Goal: Information Seeking & Learning: Learn about a topic

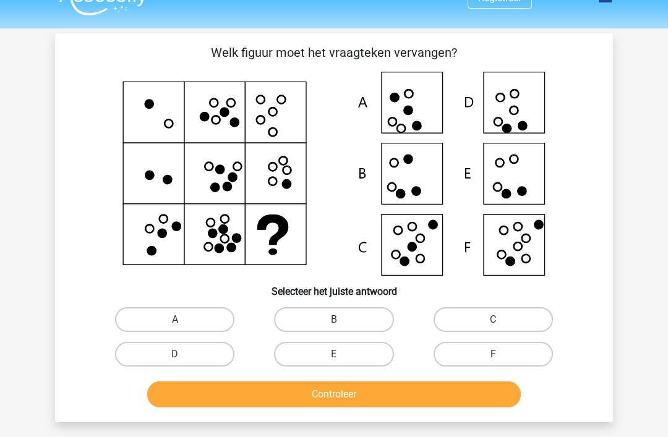
scroll to position [24, 0]
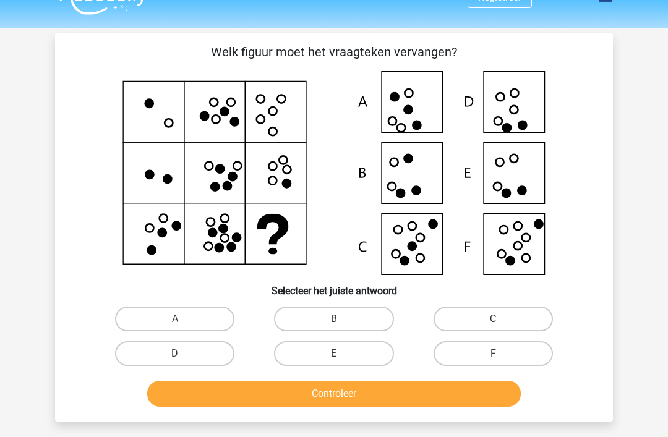
click at [278, 363] on label "E" at bounding box center [333, 353] width 119 height 25
click at [334, 362] on input "E" at bounding box center [338, 358] width 8 height 8
radio input "true"
click at [295, 351] on label "E" at bounding box center [333, 353] width 119 height 25
click at [334, 354] on input "E" at bounding box center [338, 358] width 8 height 8
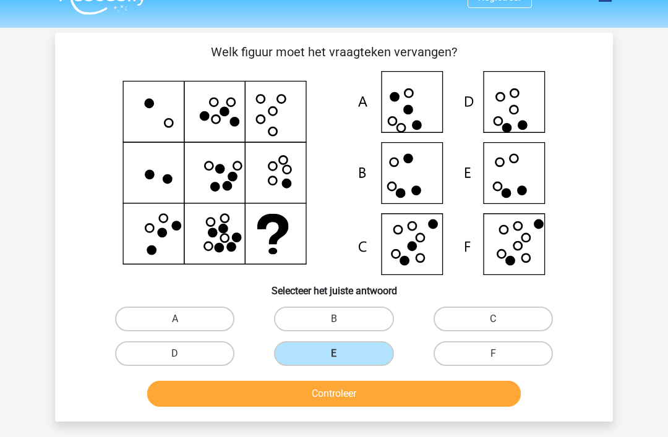
click at [253, 393] on button "Controleer" at bounding box center [334, 394] width 374 height 26
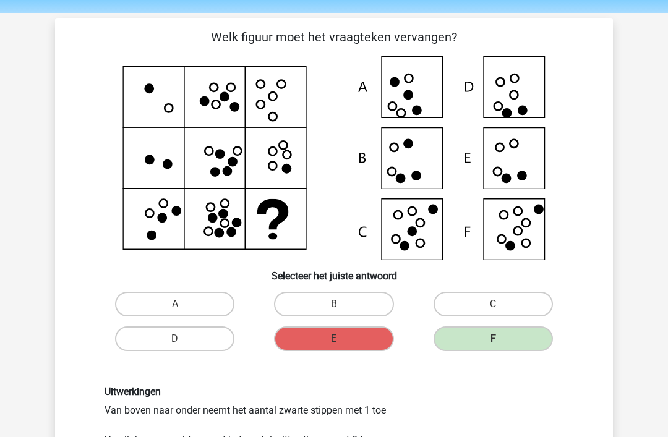
scroll to position [46, 0]
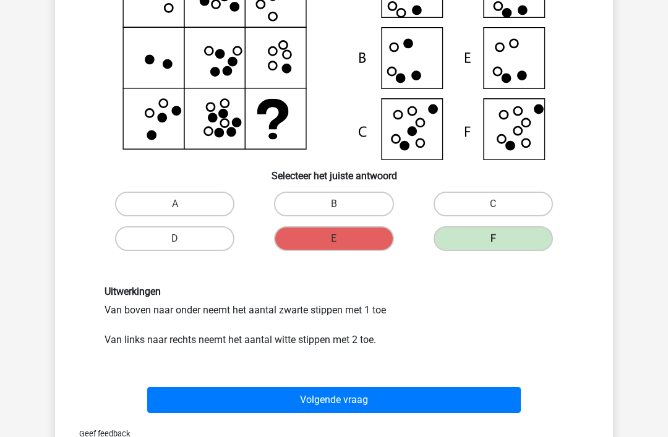
click at [190, 399] on button "Volgende vraag" at bounding box center [334, 400] width 374 height 26
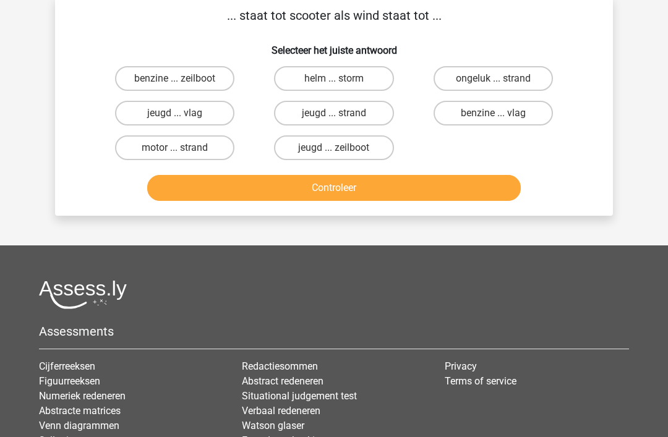
scroll to position [57, 0]
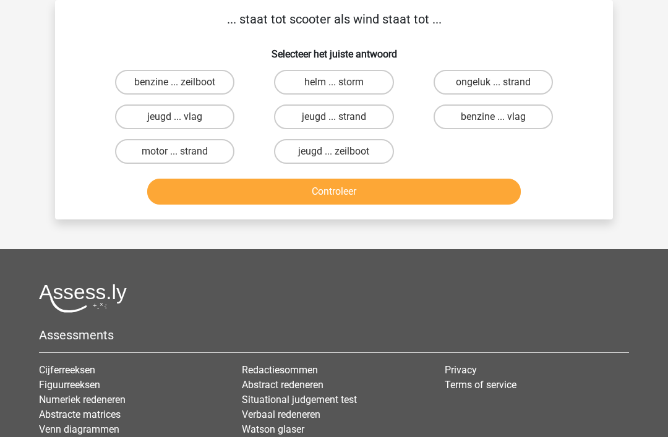
click at [82, 299] on img at bounding box center [83, 298] width 88 height 29
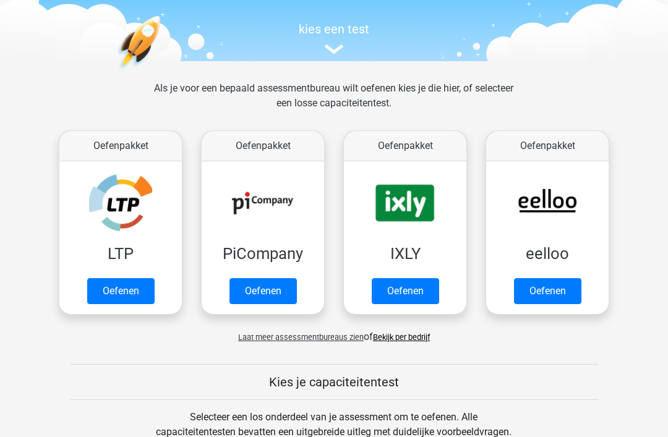
scroll to position [114, 0]
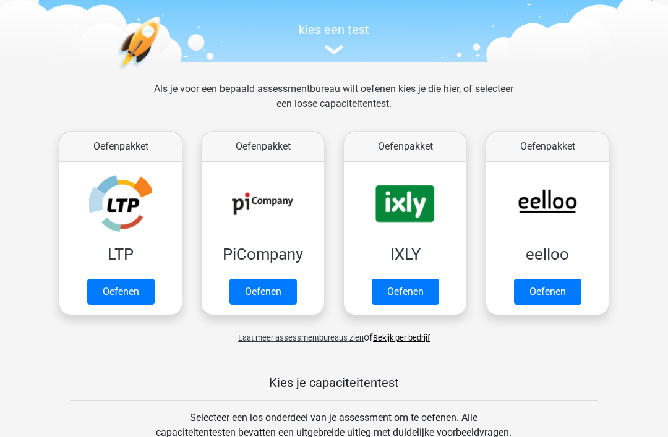
click at [237, 292] on link "Oefenen" at bounding box center [262, 292] width 67 height 26
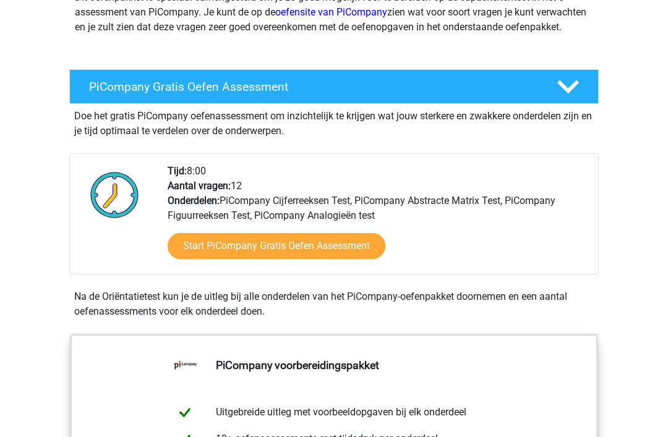
scroll to position [214, 0]
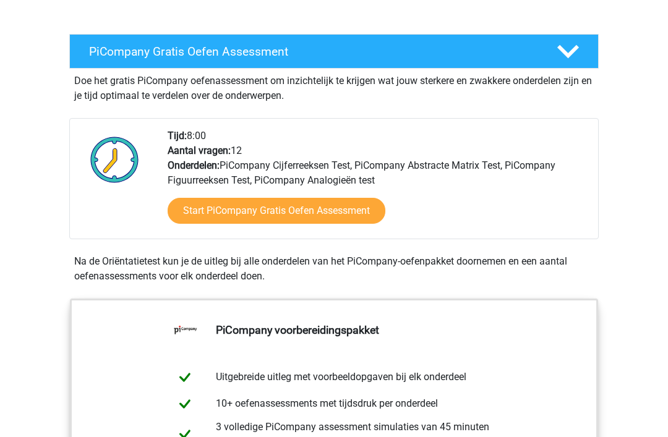
click at [195, 224] on link "Start PiCompany Gratis Oefen Assessment" at bounding box center [277, 211] width 218 height 26
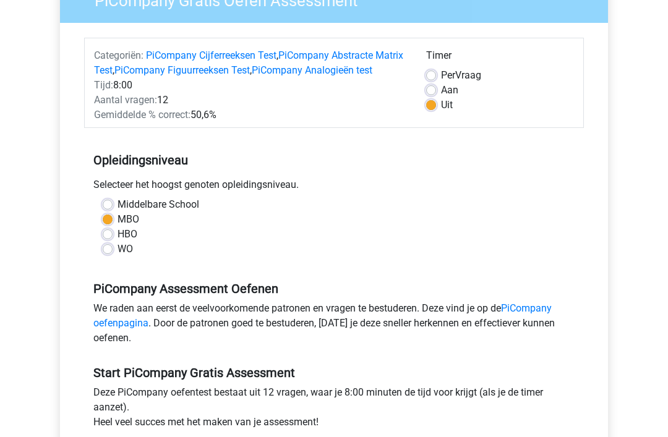
scroll to position [216, 0]
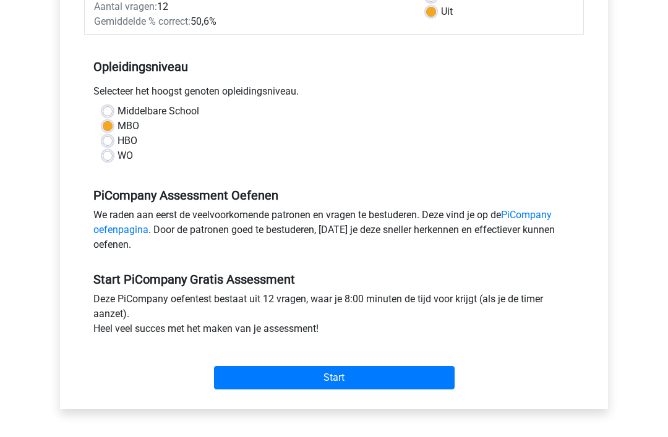
click at [245, 389] on input "Start" at bounding box center [334, 377] width 240 height 23
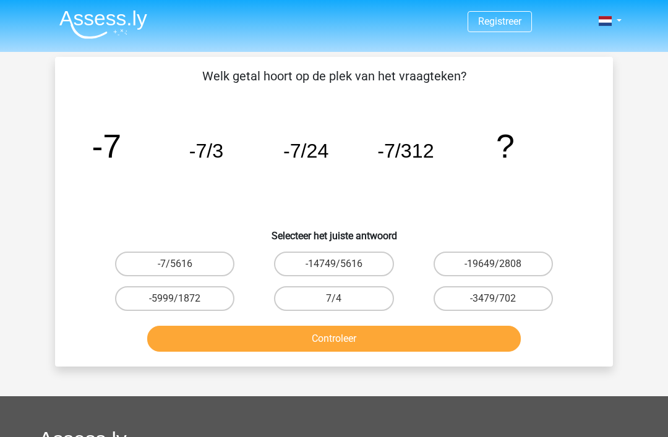
click at [143, 268] on label "-7/5616" at bounding box center [174, 264] width 119 height 25
click at [175, 268] on input "-7/5616" at bounding box center [179, 268] width 8 height 8
radio input "true"
click at [224, 344] on button "Controleer" at bounding box center [334, 339] width 374 height 26
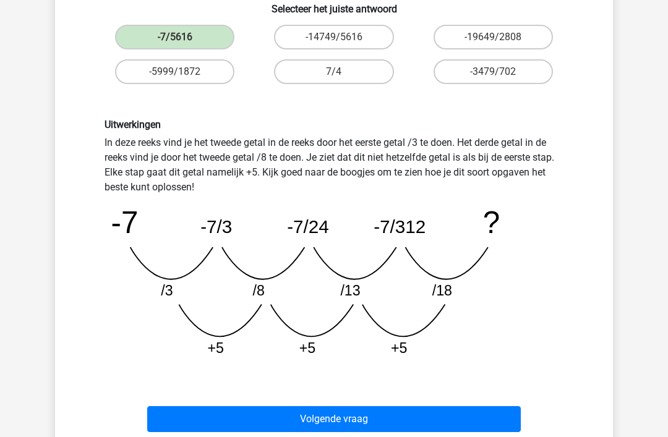
scroll to position [240, 0]
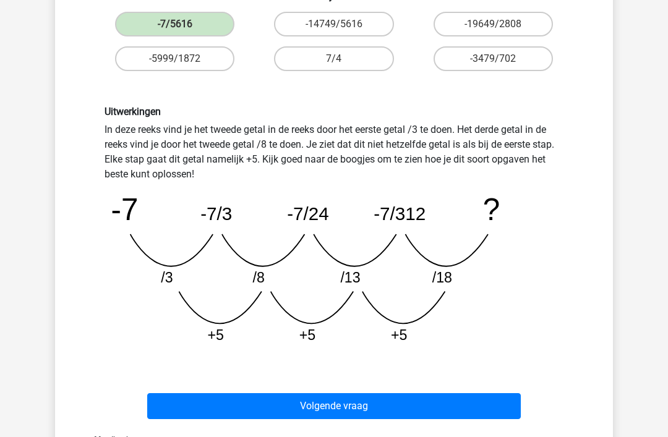
click at [294, 436] on div "Geef feedback" at bounding box center [334, 440] width 548 height 32
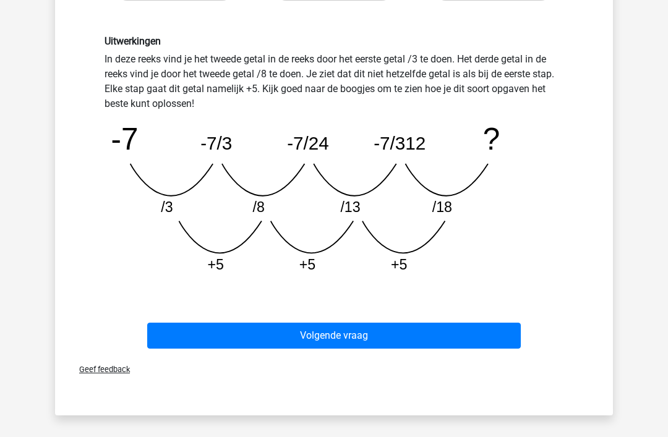
click at [307, 319] on div "Volgende vraag" at bounding box center [334, 333] width 518 height 41
click at [310, 329] on button "Volgende vraag" at bounding box center [334, 336] width 374 height 26
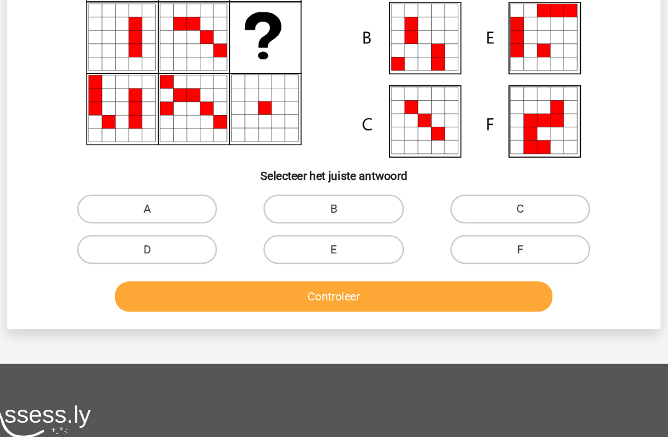
scroll to position [57, 0]
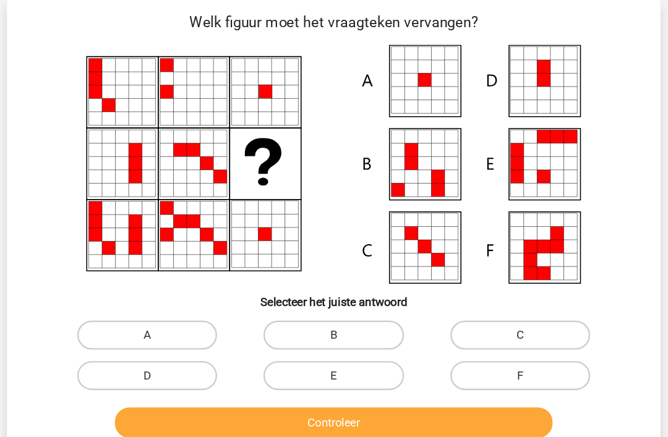
click at [166, 283] on label "A" at bounding box center [174, 286] width 119 height 25
click at [175, 286] on input "A" at bounding box center [179, 290] width 8 height 8
radio input "true"
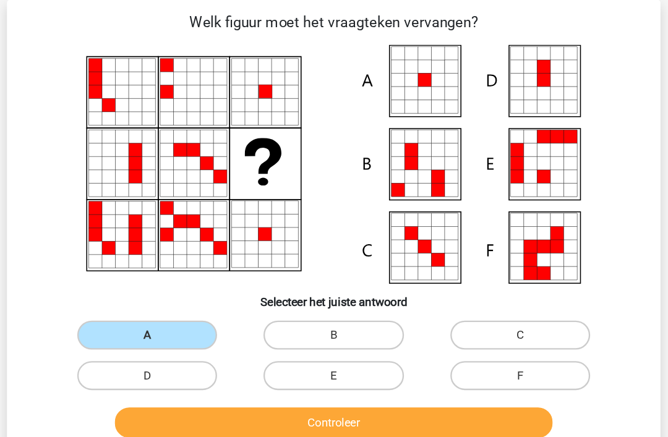
click at [199, 352] on button "Controleer" at bounding box center [334, 361] width 374 height 26
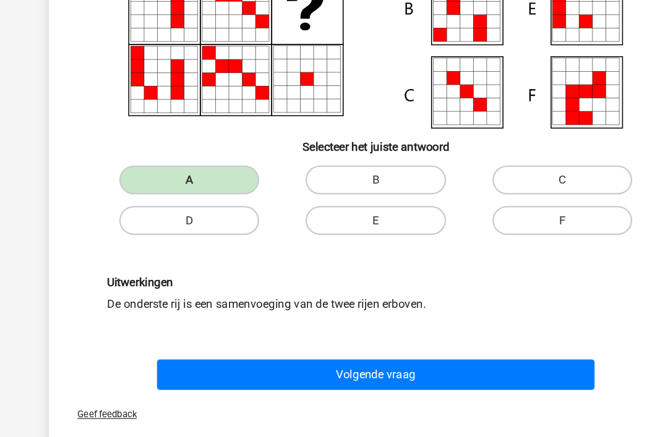
scroll to position [171, 0]
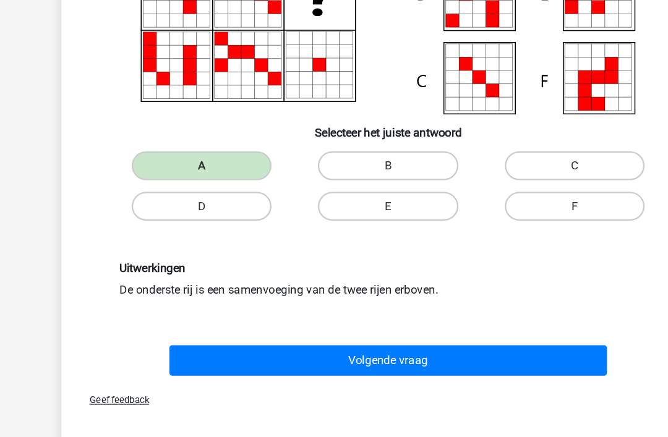
click at [356, 325] on button "Volgende vraag" at bounding box center [334, 338] width 374 height 26
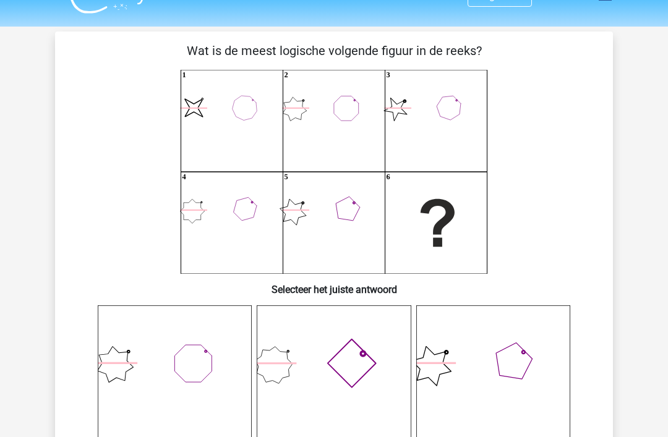
scroll to position [28, 0]
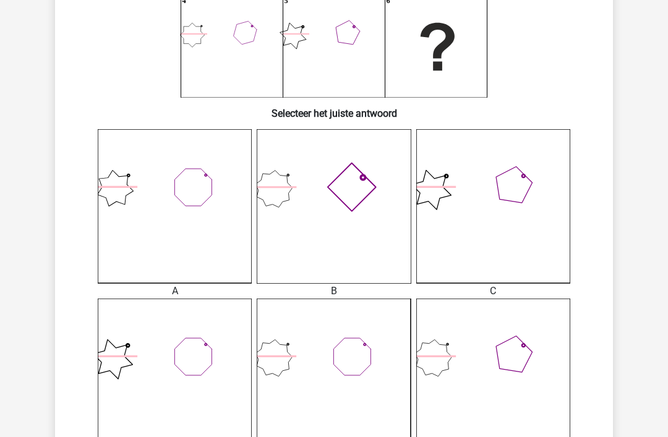
scroll to position [202, 0]
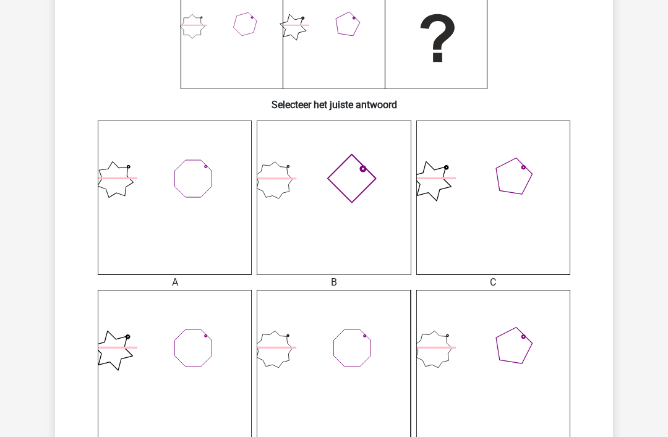
click at [442, 368] on icon at bounding box center [493, 367] width 154 height 154
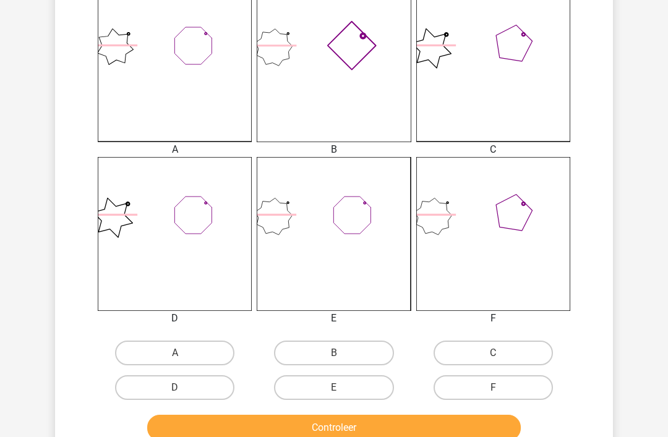
scroll to position [343, 0]
click at [442, 247] on icon at bounding box center [493, 234] width 154 height 154
click at [459, 376] on label "F" at bounding box center [492, 387] width 119 height 25
click at [493, 388] on input "F" at bounding box center [497, 392] width 8 height 8
radio input "true"
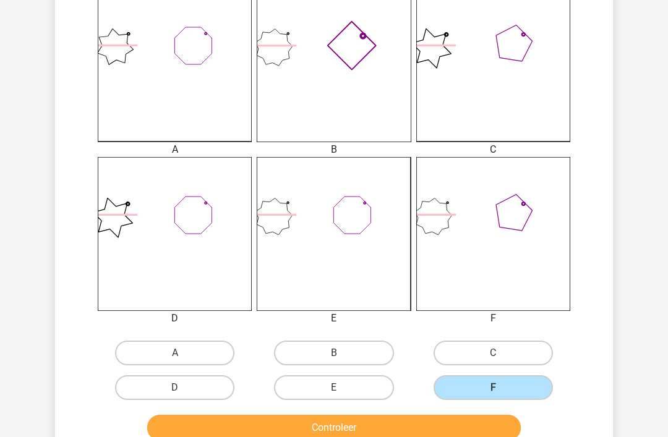
click at [432, 398] on div "F" at bounding box center [493, 387] width 149 height 25
click at [325, 423] on button "Controleer" at bounding box center [334, 428] width 374 height 26
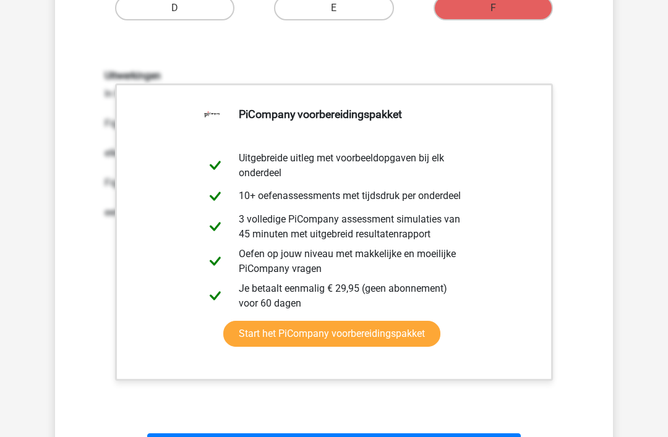
scroll to position [722, 0]
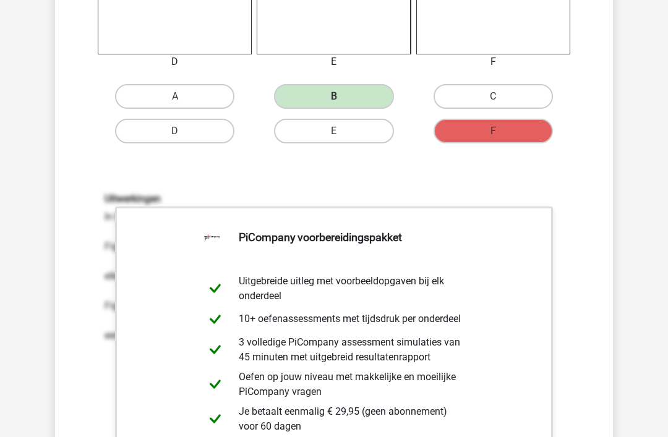
scroll to position [564, 0]
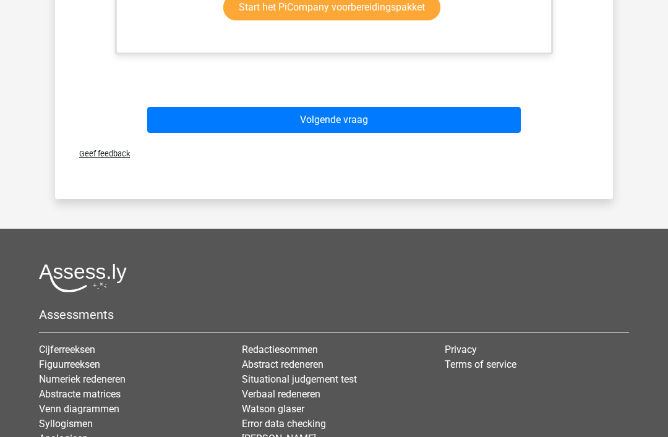
click at [499, 125] on button "Volgende vraag" at bounding box center [334, 121] width 374 height 26
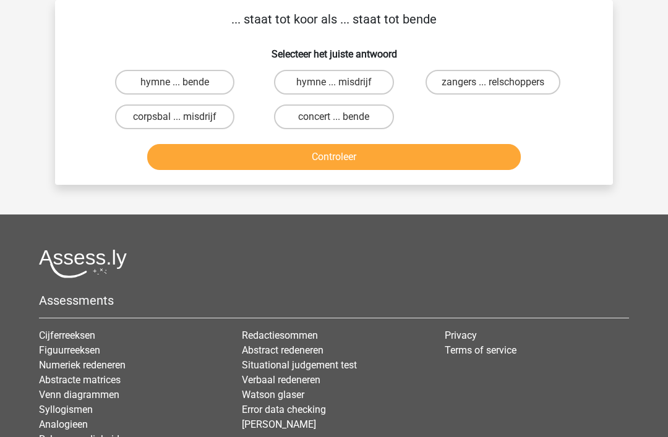
scroll to position [0, 0]
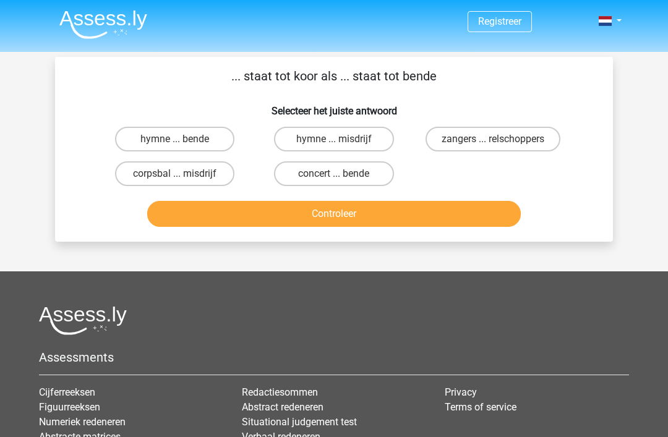
click at [205, 180] on label "corpsbal ... misdrijf" at bounding box center [174, 173] width 119 height 25
click at [183, 180] on input "corpsbal ... misdrijf" at bounding box center [179, 178] width 8 height 8
radio input "true"
click at [258, 215] on button "Controleer" at bounding box center [334, 214] width 374 height 26
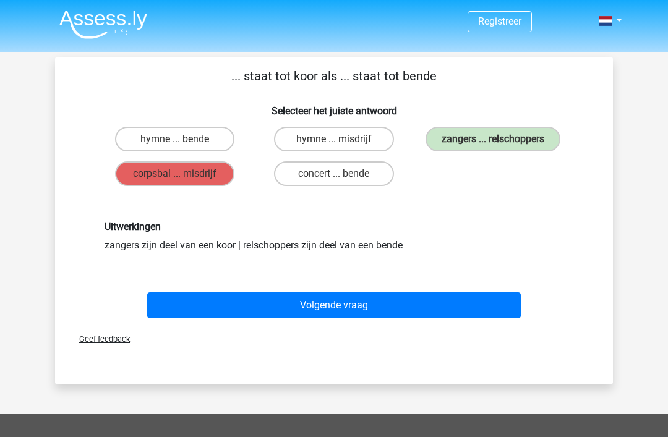
click at [368, 303] on button "Volgende vraag" at bounding box center [334, 305] width 374 height 26
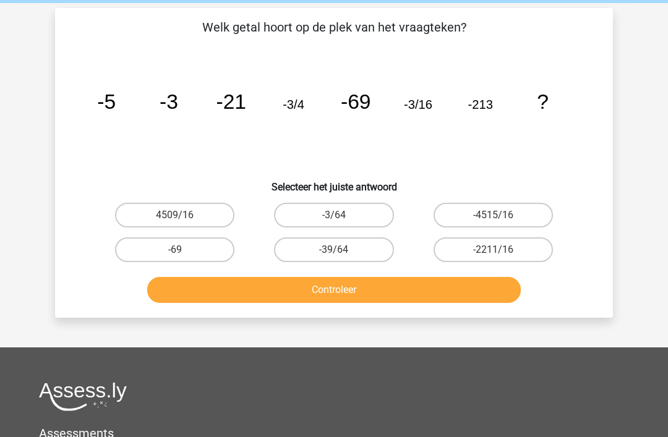
scroll to position [57, 0]
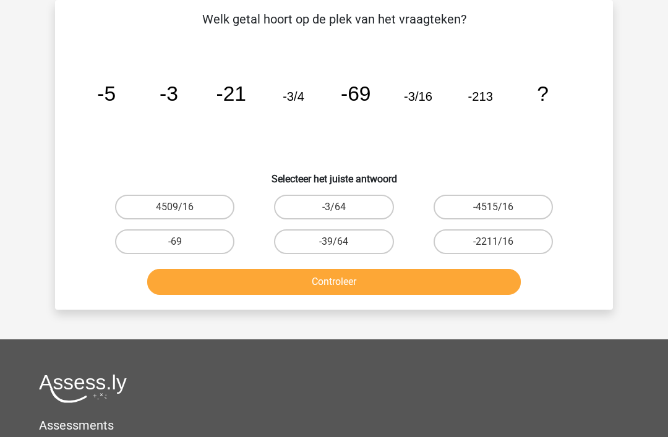
click at [361, 190] on div "-3/64" at bounding box center [333, 207] width 159 height 35
click at [370, 215] on label "-3/64" at bounding box center [333, 207] width 119 height 25
click at [342, 215] on input "-3/64" at bounding box center [338, 211] width 8 height 8
radio input "true"
click at [372, 286] on button "Controleer" at bounding box center [334, 282] width 374 height 26
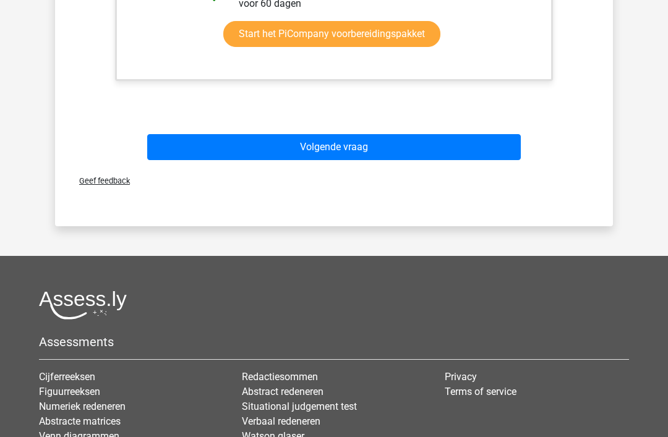
click at [435, 142] on button "Volgende vraag" at bounding box center [334, 147] width 374 height 26
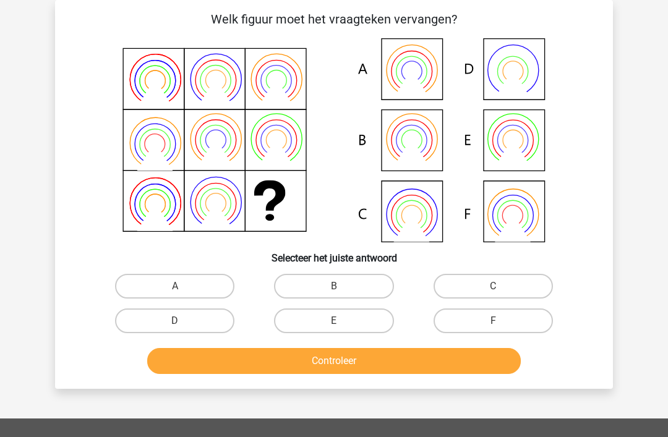
click at [421, 154] on icon at bounding box center [411, 152] width 35 height 28
click at [346, 284] on label "B" at bounding box center [333, 286] width 119 height 25
click at [342, 286] on input "B" at bounding box center [338, 290] width 8 height 8
radio input "true"
click at [355, 359] on button "Controleer" at bounding box center [334, 361] width 374 height 26
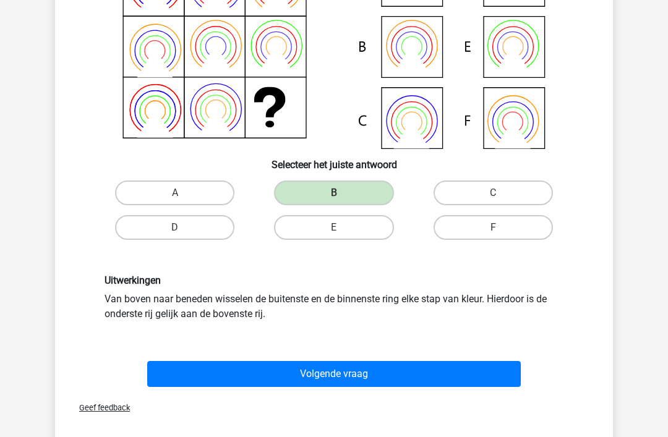
click at [356, 375] on button "Volgende vraag" at bounding box center [334, 374] width 374 height 26
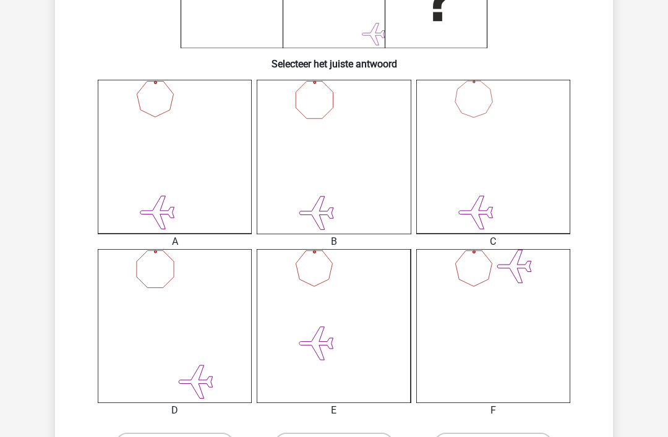
scroll to position [252, 0]
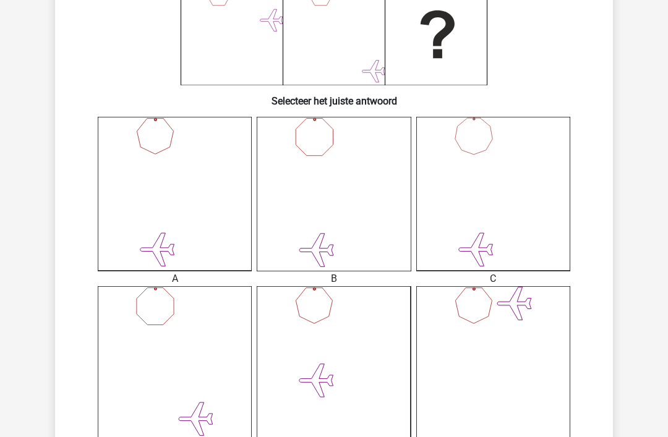
click at [223, 366] on icon at bounding box center [175, 364] width 154 height 154
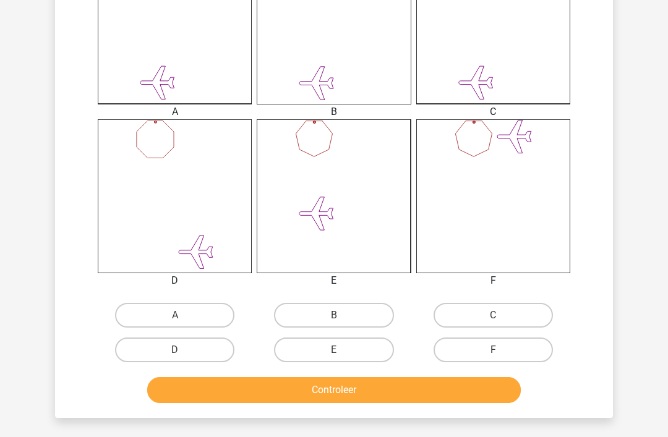
scroll to position [380, 0]
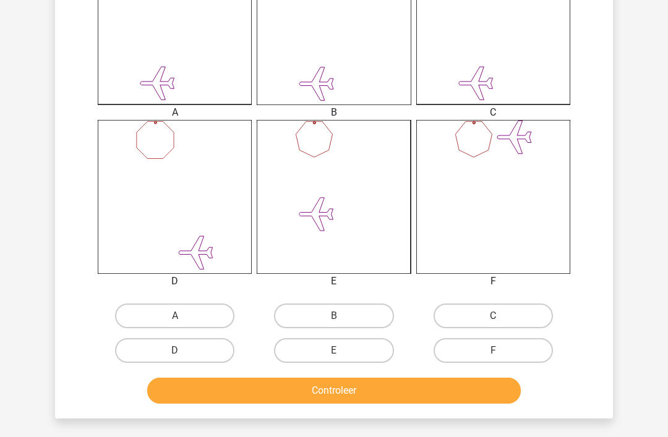
click at [213, 338] on label "D" at bounding box center [174, 350] width 119 height 25
click at [183, 351] on input "D" at bounding box center [179, 355] width 8 height 8
radio input "true"
click at [225, 384] on button "Controleer" at bounding box center [334, 391] width 374 height 26
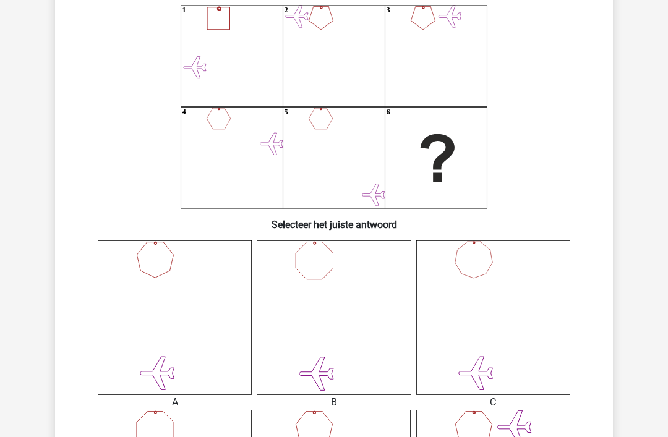
scroll to position [90, 0]
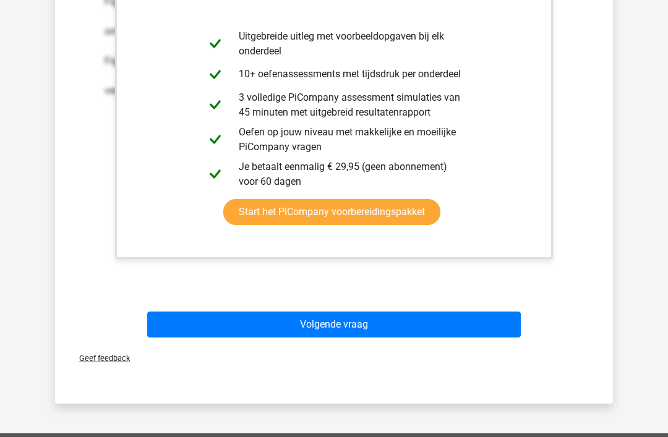
click at [353, 336] on button "Volgende vraag" at bounding box center [334, 325] width 374 height 26
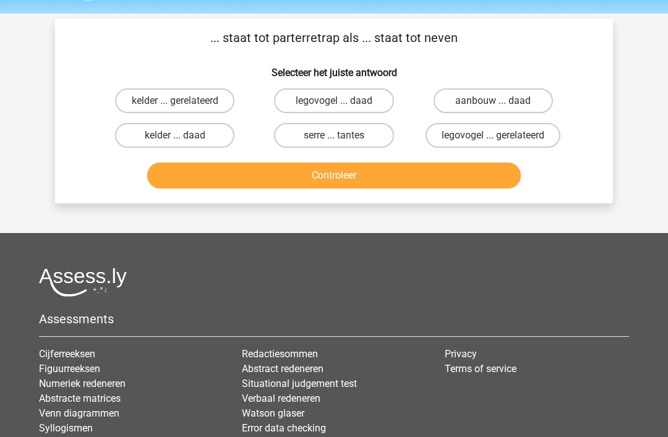
scroll to position [0, 0]
